Goal: Transaction & Acquisition: Purchase product/service

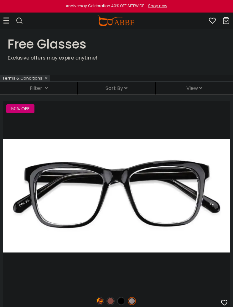
click at [6, 17] on icon at bounding box center [6, 20] width 6 height 7
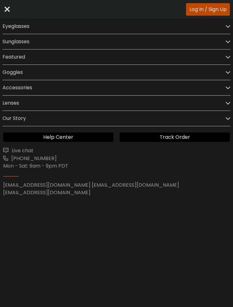
click at [28, 30] on h2 "Eyeglasses" at bounding box center [16, 26] width 27 height 15
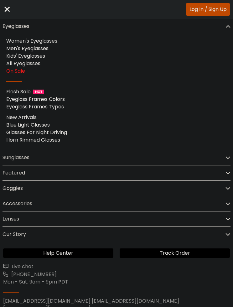
click at [24, 74] on link "On Sale" at bounding box center [15, 70] width 19 height 7
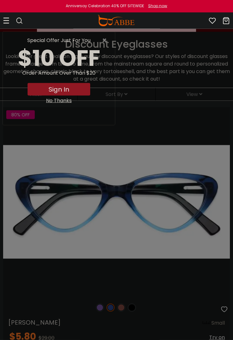
scroll to position [107, 0]
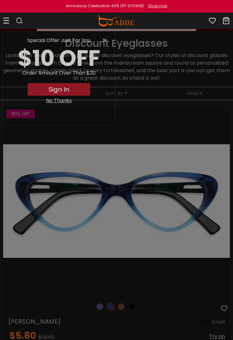
click at [108, 39] on span "×" at bounding box center [106, 41] width 8 height 8
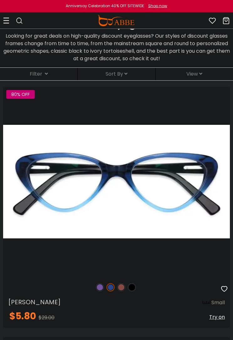
scroll to position [128, 0]
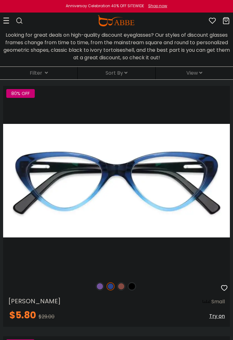
click at [130, 76] on div "Sort By Relevance New Arrivals Best Sellers Prices High To Low Prices Low To Hi…" at bounding box center [116, 73] width 77 height 13
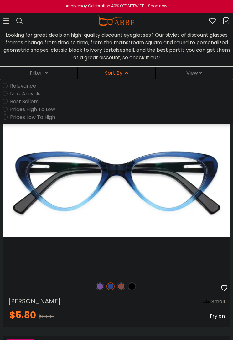
click at [206, 76] on div "View Front: Angle:" at bounding box center [194, 73] width 77 height 13
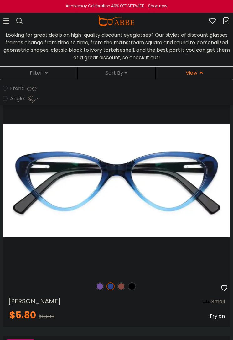
click at [187, 72] on span "View" at bounding box center [194, 72] width 17 height 7
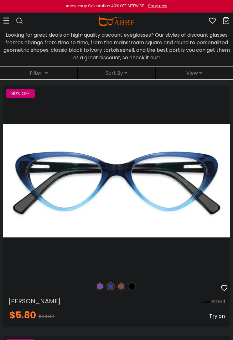
click at [125, 74] on icon at bounding box center [125, 72] width 3 height 5
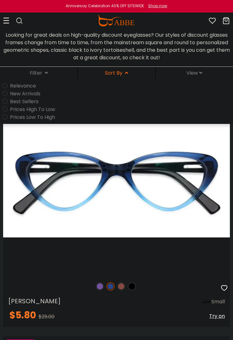
click at [50, 121] on label "Prices Low To High" at bounding box center [32, 117] width 45 height 8
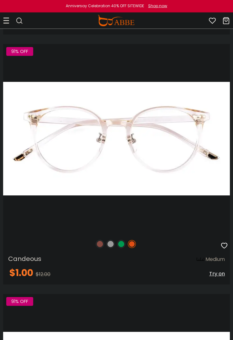
scroll to position [3819, 0]
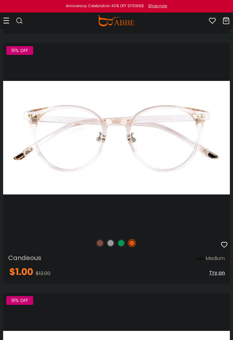
click at [227, 245] on icon "button" at bounding box center [225, 245] width 8 height 8
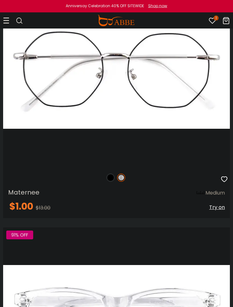
scroll to position [12625, 0]
